Goal: Transaction & Acquisition: Book appointment/travel/reservation

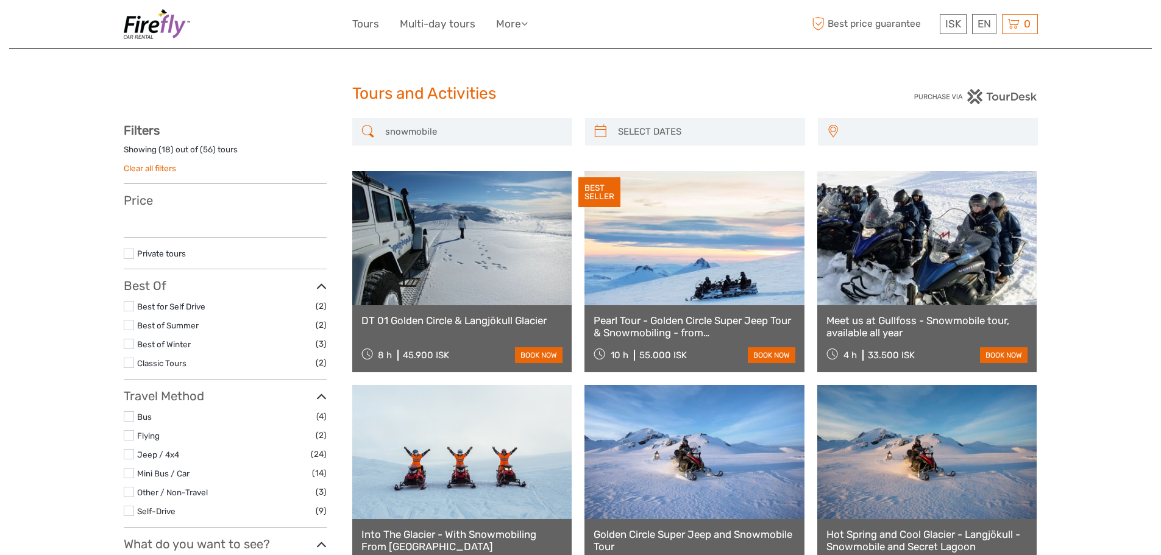
select select
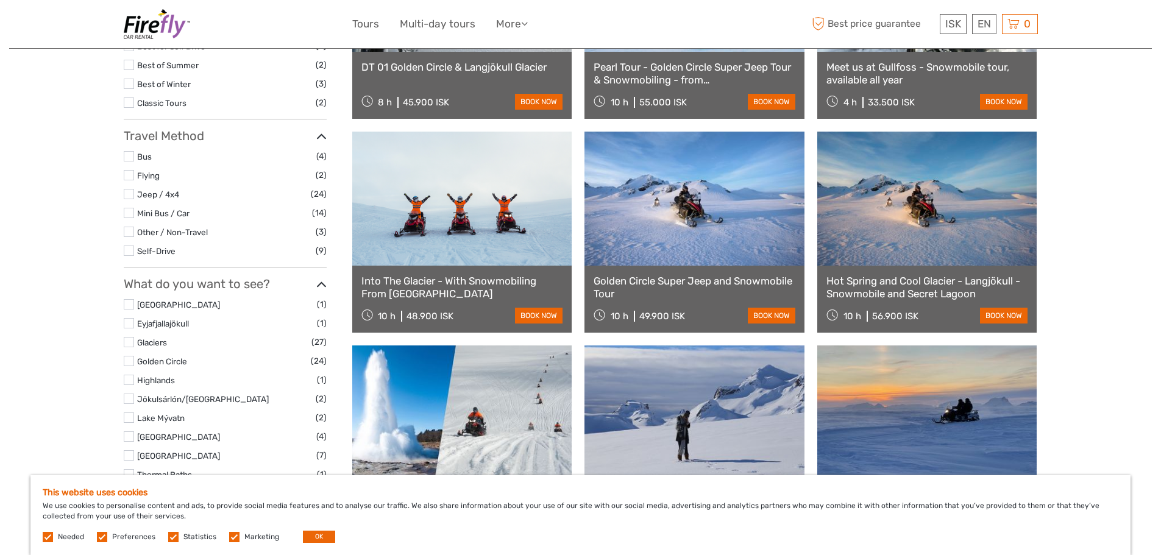
scroll to position [122, 0]
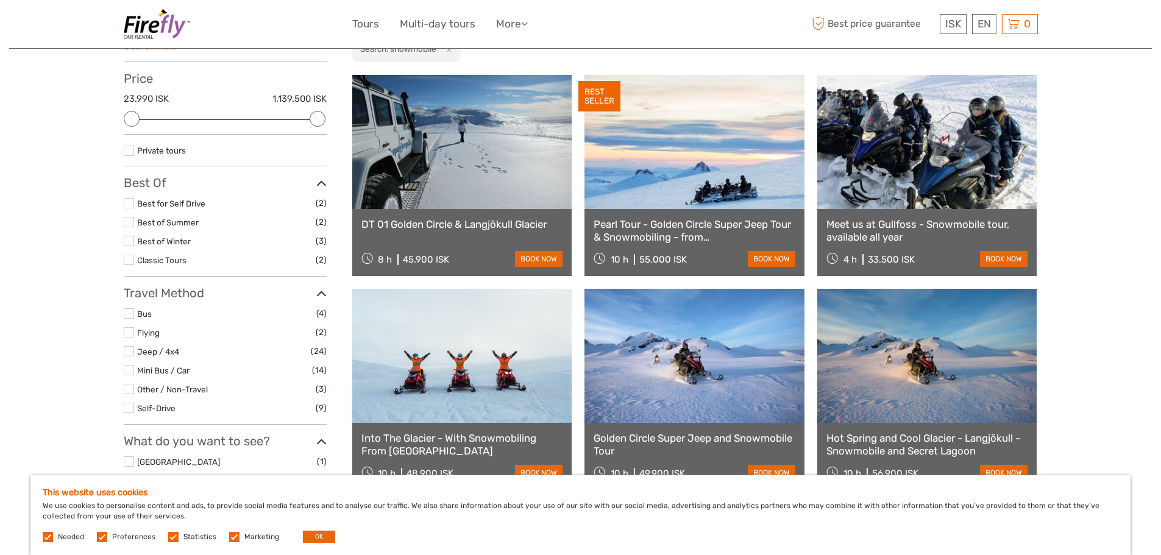
click at [922, 148] on link at bounding box center [928, 142] width 220 height 134
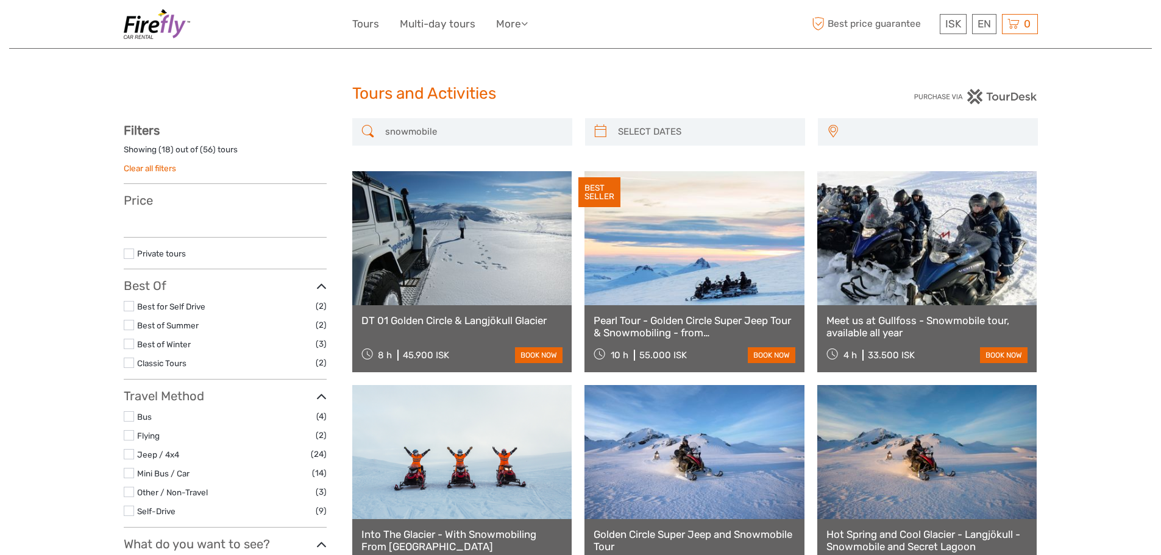
select select
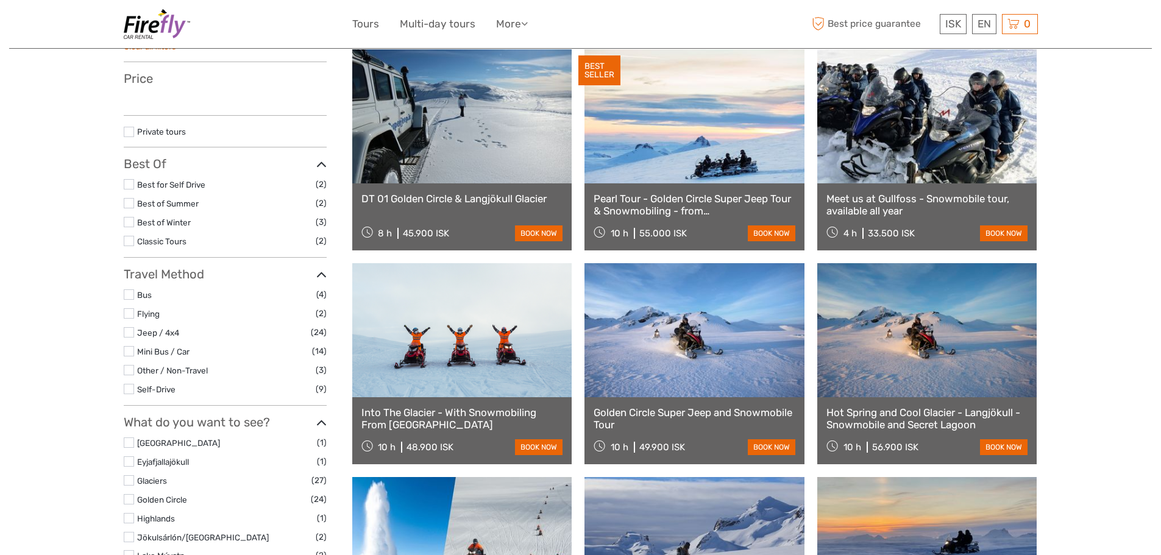
select select
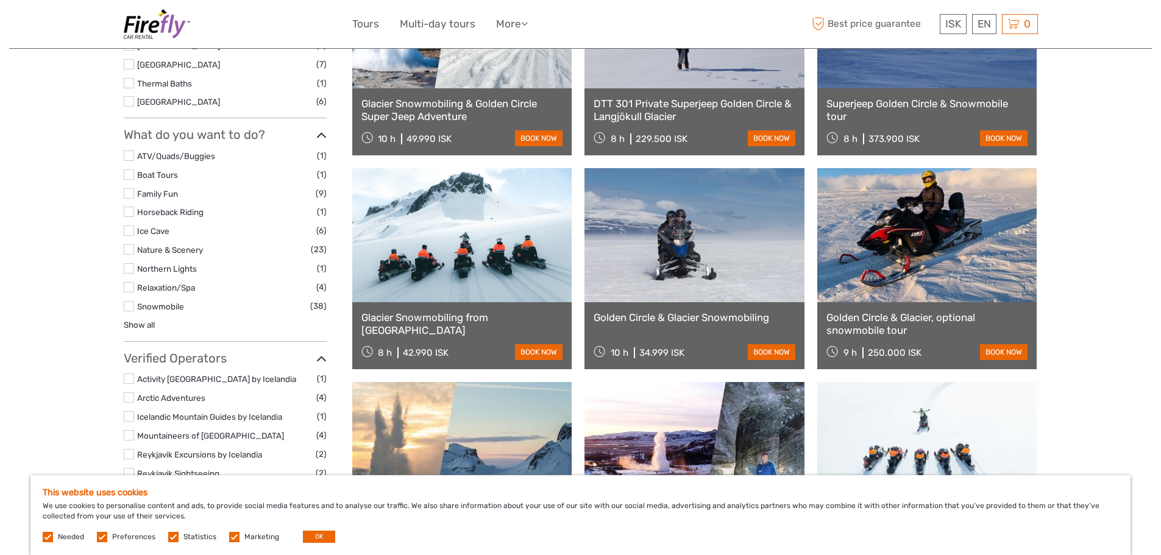
scroll to position [610, 0]
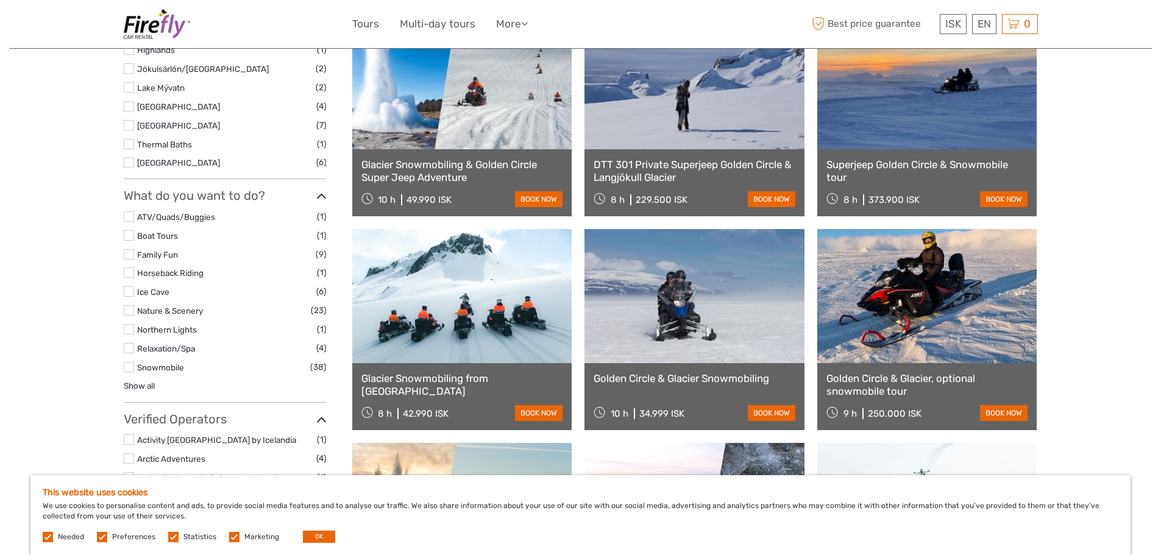
click at [126, 216] on label at bounding box center [129, 217] width 10 height 10
click at [0, 0] on input "checkbox" at bounding box center [0, 0] width 0 height 0
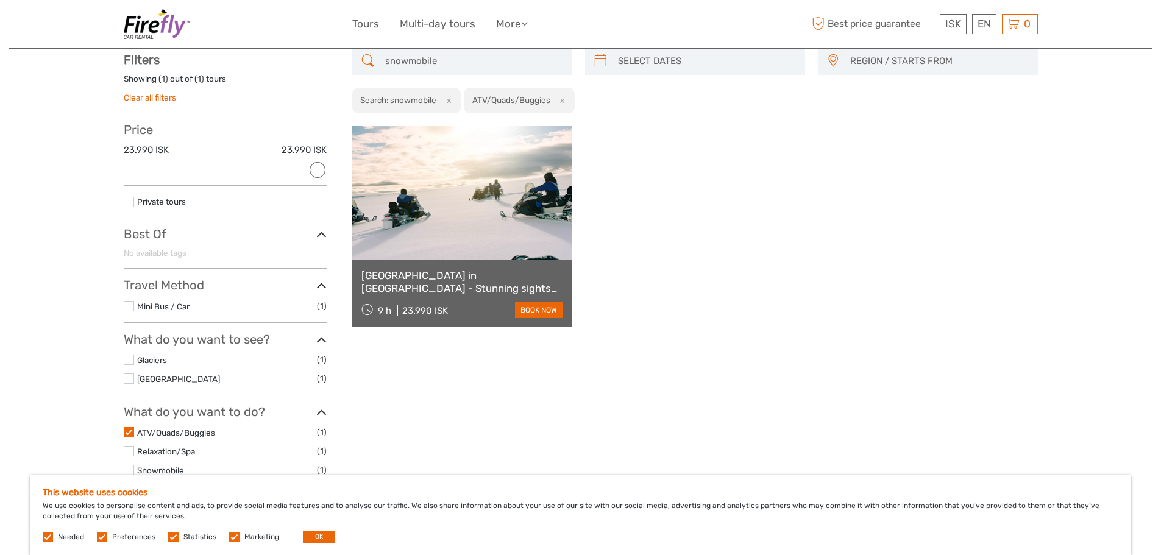
scroll to position [69, 0]
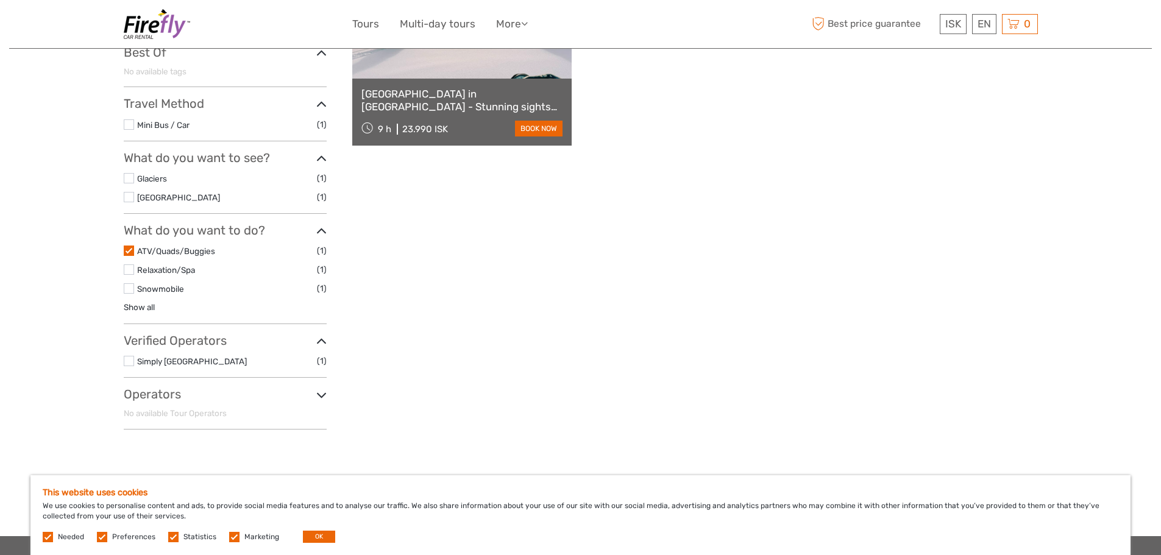
click at [127, 251] on label at bounding box center [129, 251] width 10 height 10
click at [0, 0] on input "checkbox" at bounding box center [0, 0] width 0 height 0
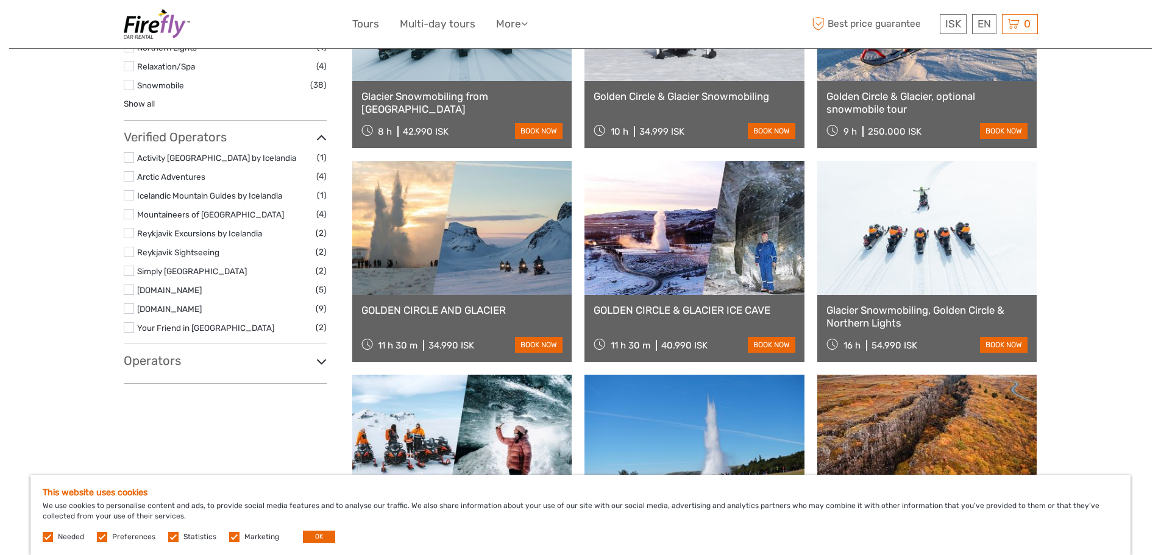
scroll to position [984, 0]
